Goal: Navigation & Orientation: Find specific page/section

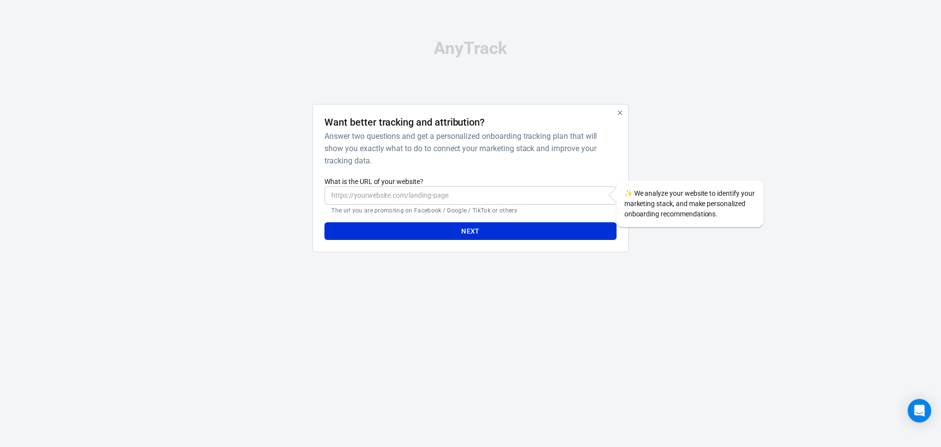
drag, startPoint x: 613, startPoint y: 108, endPoint x: 619, endPoint y: 113, distance: 7.4
click at [614, 108] on div "Want better tracking and attribution? Answer two questions and get a personaliz…" at bounding box center [470, 178] width 316 height 149
click at [619, 113] on icon "button" at bounding box center [620, 113] width 8 height 8
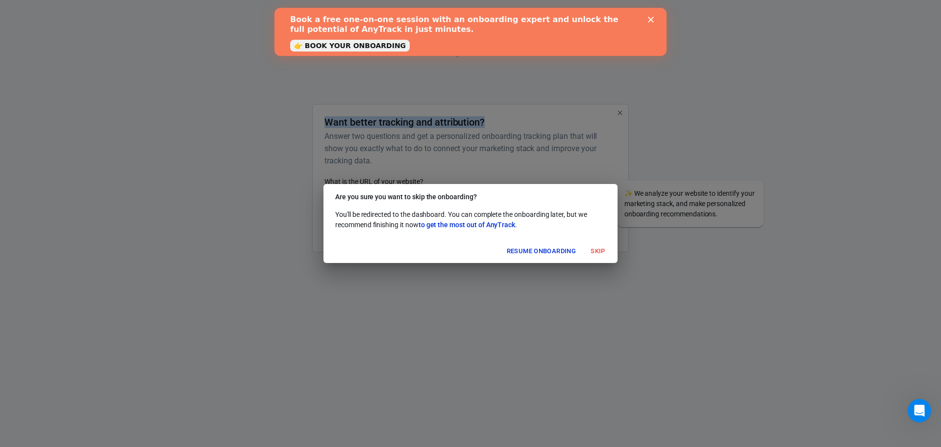
click at [600, 246] on button "Skip" at bounding box center [597, 251] width 31 height 15
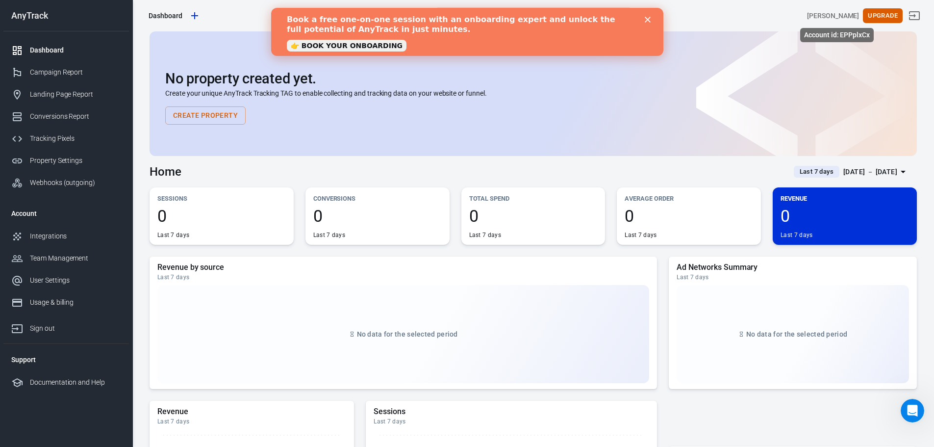
click at [855, 13] on div "[PERSON_NAME]" at bounding box center [833, 16] width 52 height 10
click at [649, 20] on icon "Close" at bounding box center [647, 20] width 6 height 6
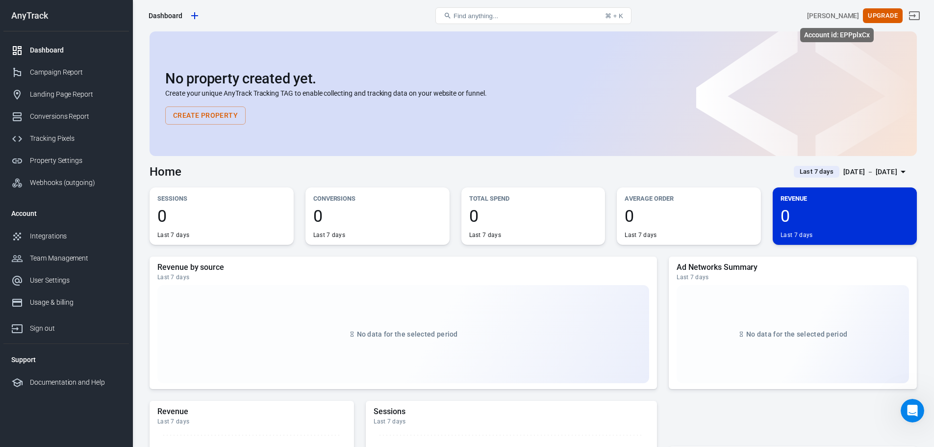
click at [844, 14] on div "[PERSON_NAME]" at bounding box center [833, 16] width 52 height 10
click at [842, 13] on div "[PERSON_NAME]" at bounding box center [833, 16] width 52 height 10
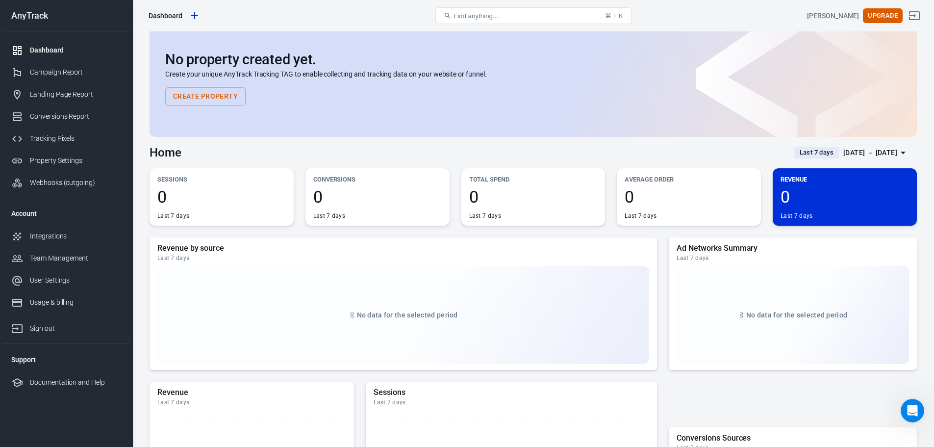
scroll to position [4, 0]
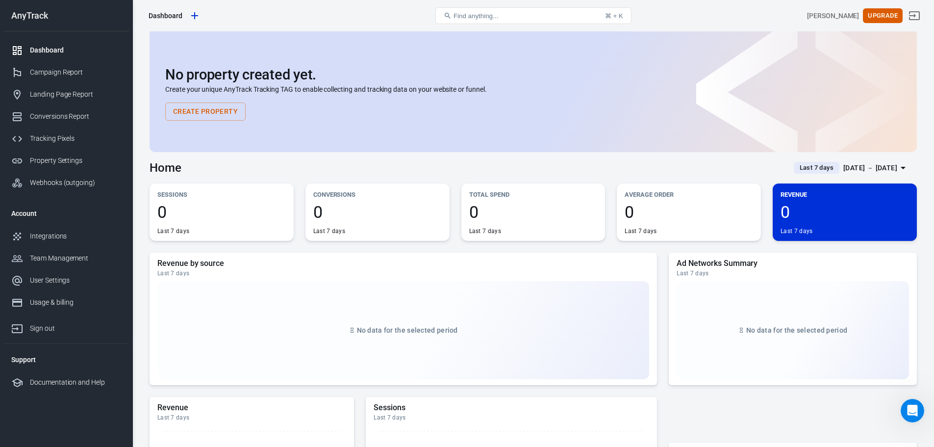
drag, startPoint x: 832, startPoint y: 8, endPoint x: 834, endPoint y: 18, distance: 9.5
click at [832, 9] on div "[PERSON_NAME] Upgrade" at bounding box center [794, 16] width 256 height 24
click at [834, 17] on div "[PERSON_NAME]" at bounding box center [833, 16] width 52 height 10
click at [832, 15] on div "[PERSON_NAME]" at bounding box center [833, 16] width 52 height 10
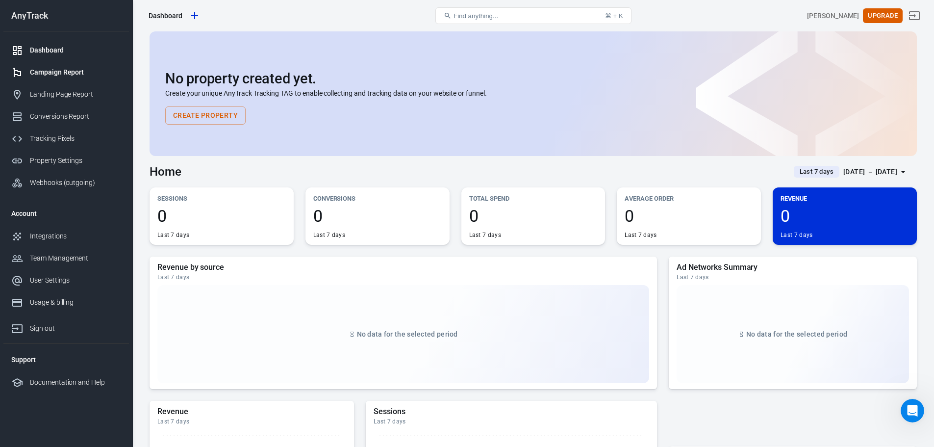
click at [64, 70] on div "Campaign Report" at bounding box center [75, 72] width 91 height 10
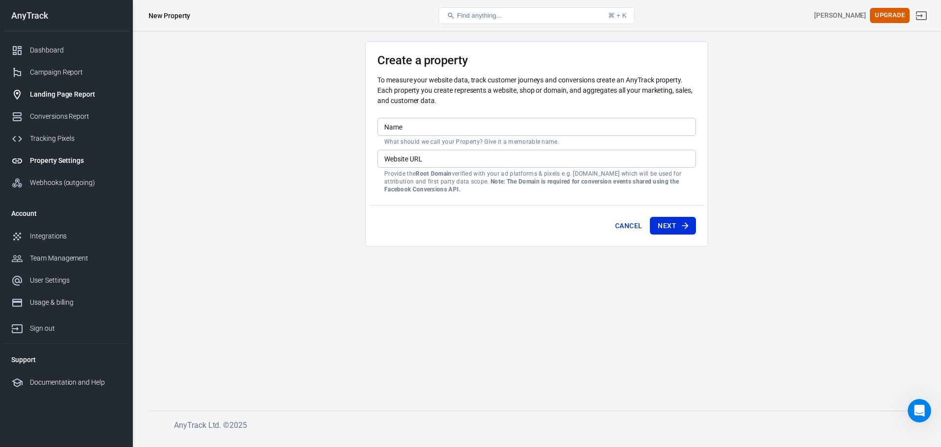
click at [63, 101] on link "Landing Page Report" at bounding box center [66, 94] width 126 height 22
click at [65, 98] on div "Landing Page Report" at bounding box center [75, 94] width 91 height 10
click at [59, 113] on div "Conversions Report" at bounding box center [75, 116] width 91 height 10
click at [63, 137] on div "Tracking Pixels" at bounding box center [75, 138] width 91 height 10
click at [66, 178] on div "Webhooks (outgoing)" at bounding box center [75, 182] width 91 height 10
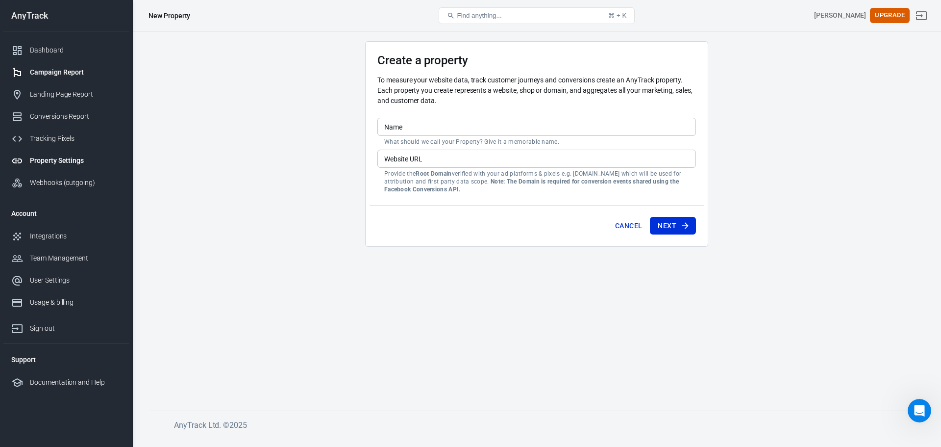
click at [72, 79] on link "Campaign Report" at bounding box center [66, 72] width 126 height 22
click at [71, 119] on div "Conversions Report" at bounding box center [75, 116] width 91 height 10
click at [51, 236] on div "Integrations" at bounding box center [75, 236] width 91 height 10
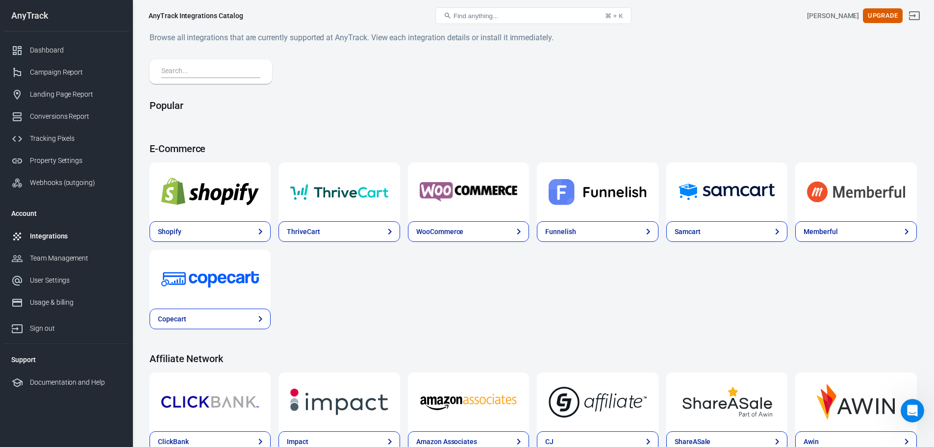
click at [532, 17] on button "Find anything... ⌘ + K" at bounding box center [533, 15] width 196 height 17
click at [535, 14] on button "Find anything... ⌘ + K" at bounding box center [533, 15] width 196 height 17
click at [497, 12] on span "Find anything..." at bounding box center [476, 15] width 45 height 7
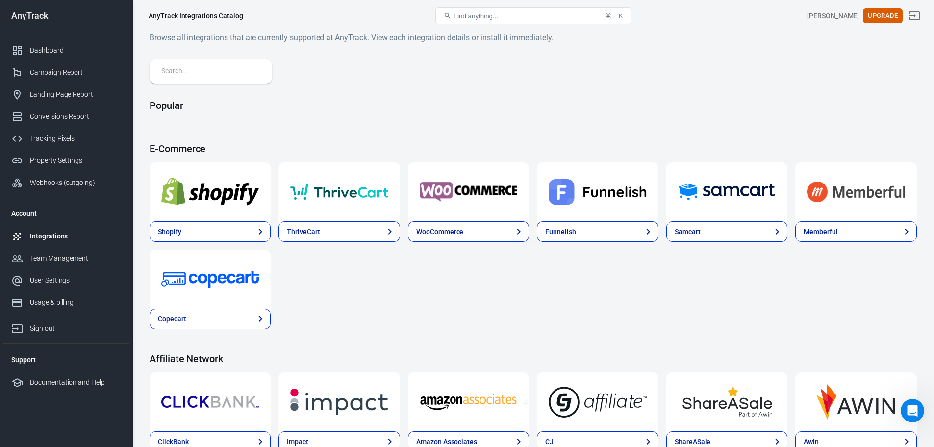
click at [496, 12] on span "Find anything..." at bounding box center [476, 15] width 45 height 7
click at [525, 22] on button "Find anything... ⌘ + K" at bounding box center [533, 15] width 196 height 17
